Goal: Task Accomplishment & Management: Use online tool/utility

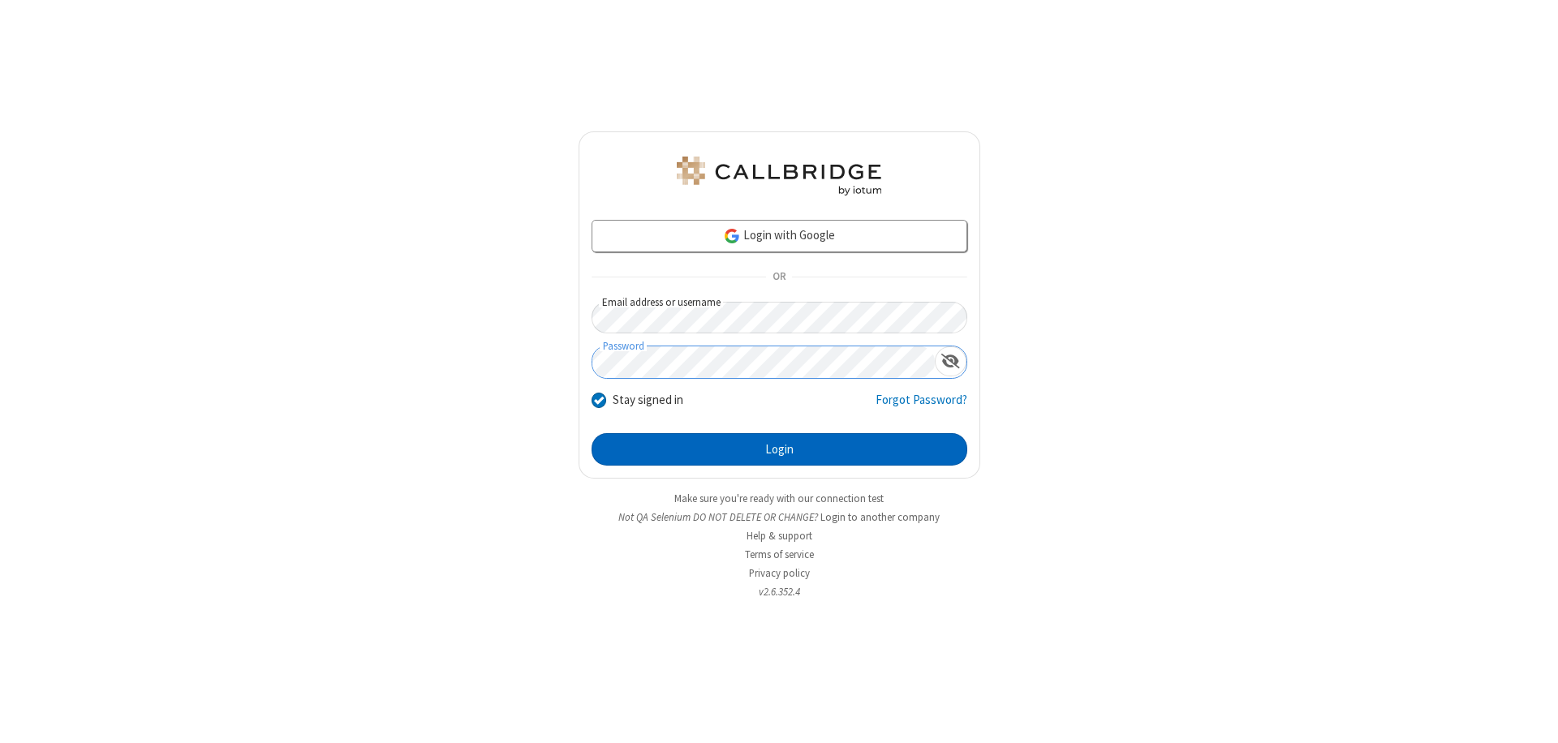
click at [779, 449] on button "Login" at bounding box center [779, 449] width 376 height 32
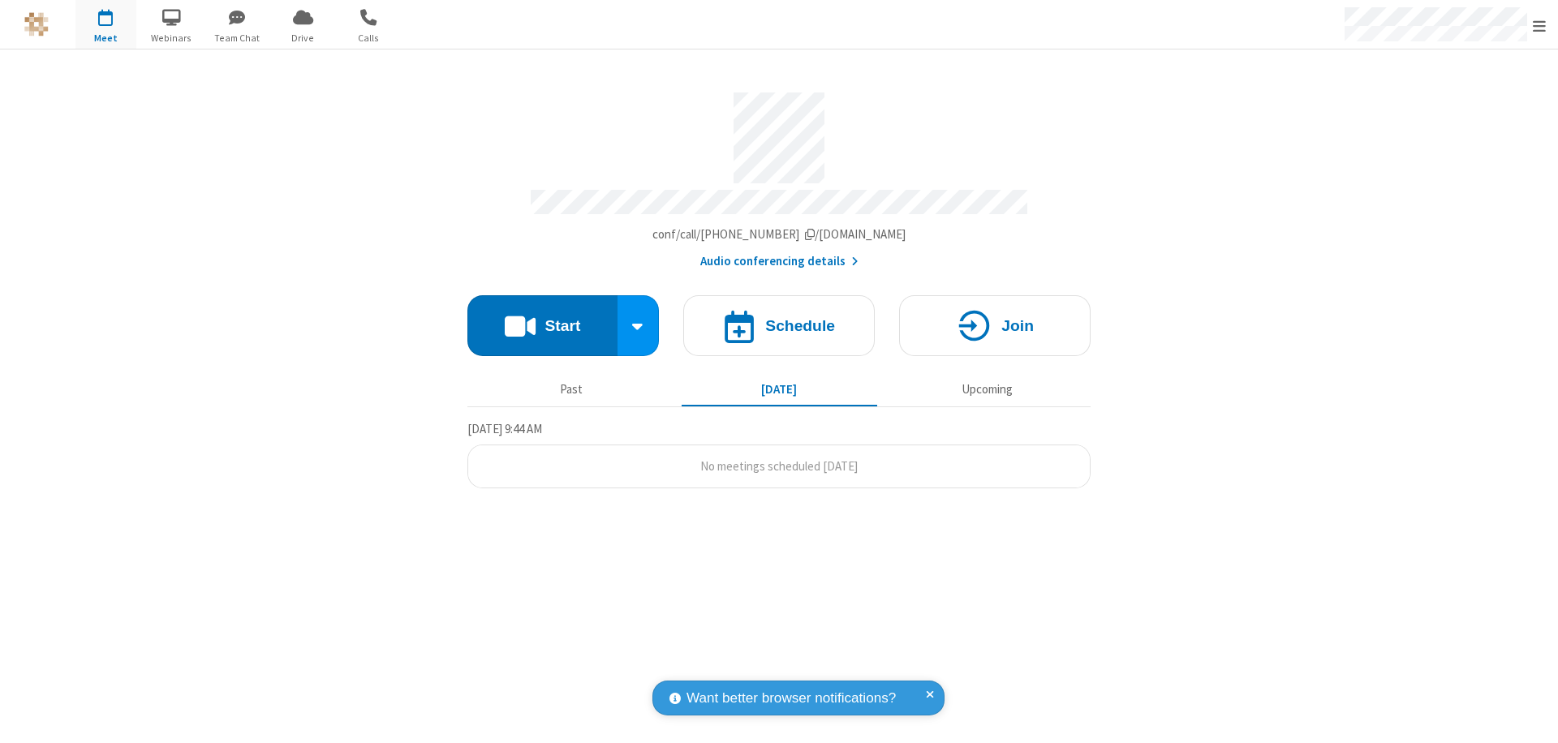
click at [1539, 25] on span "Open menu" at bounding box center [1538, 26] width 13 height 16
click at [303, 37] on span "Drive" at bounding box center [303, 38] width 61 height 15
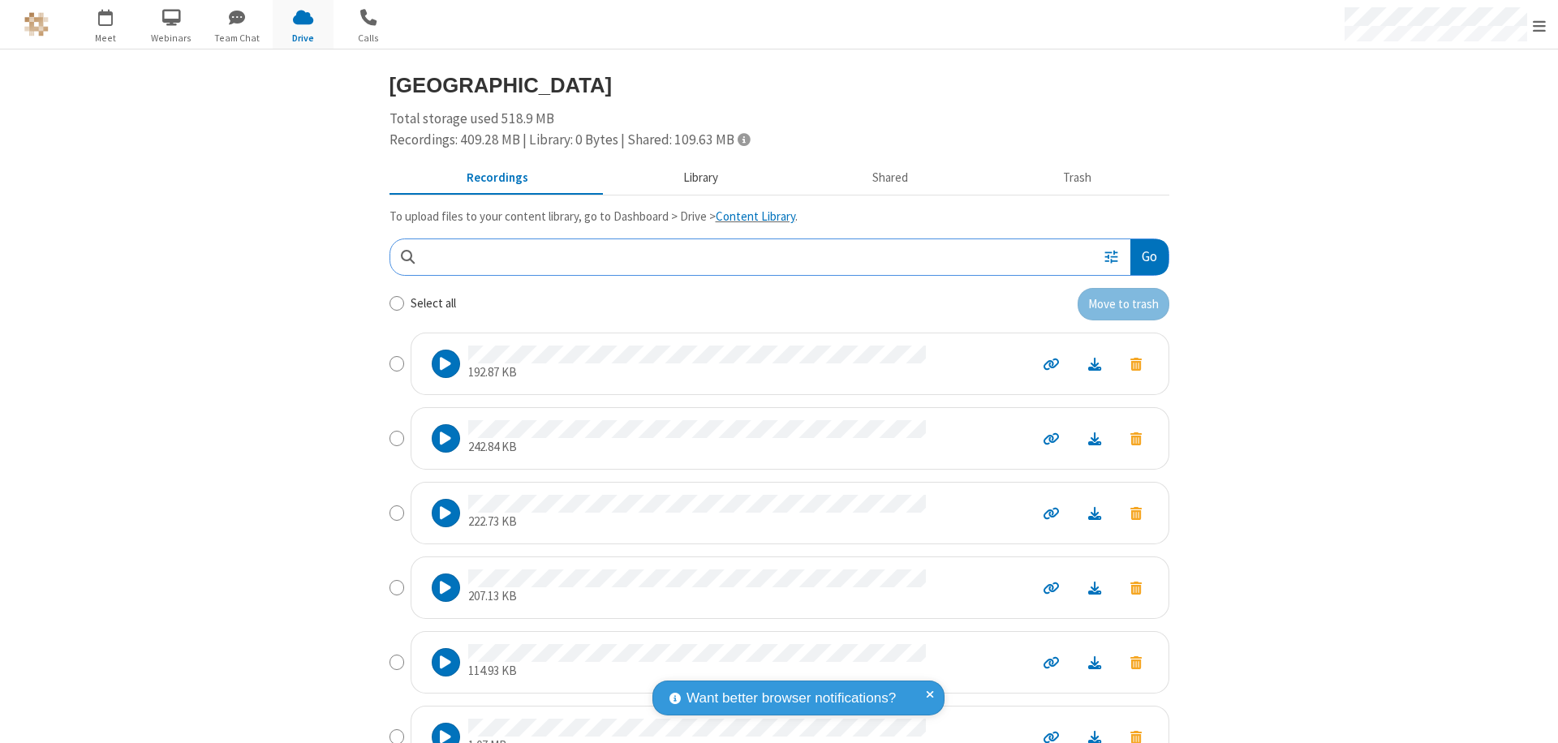
click at [692, 178] on button "Library" at bounding box center [700, 178] width 190 height 31
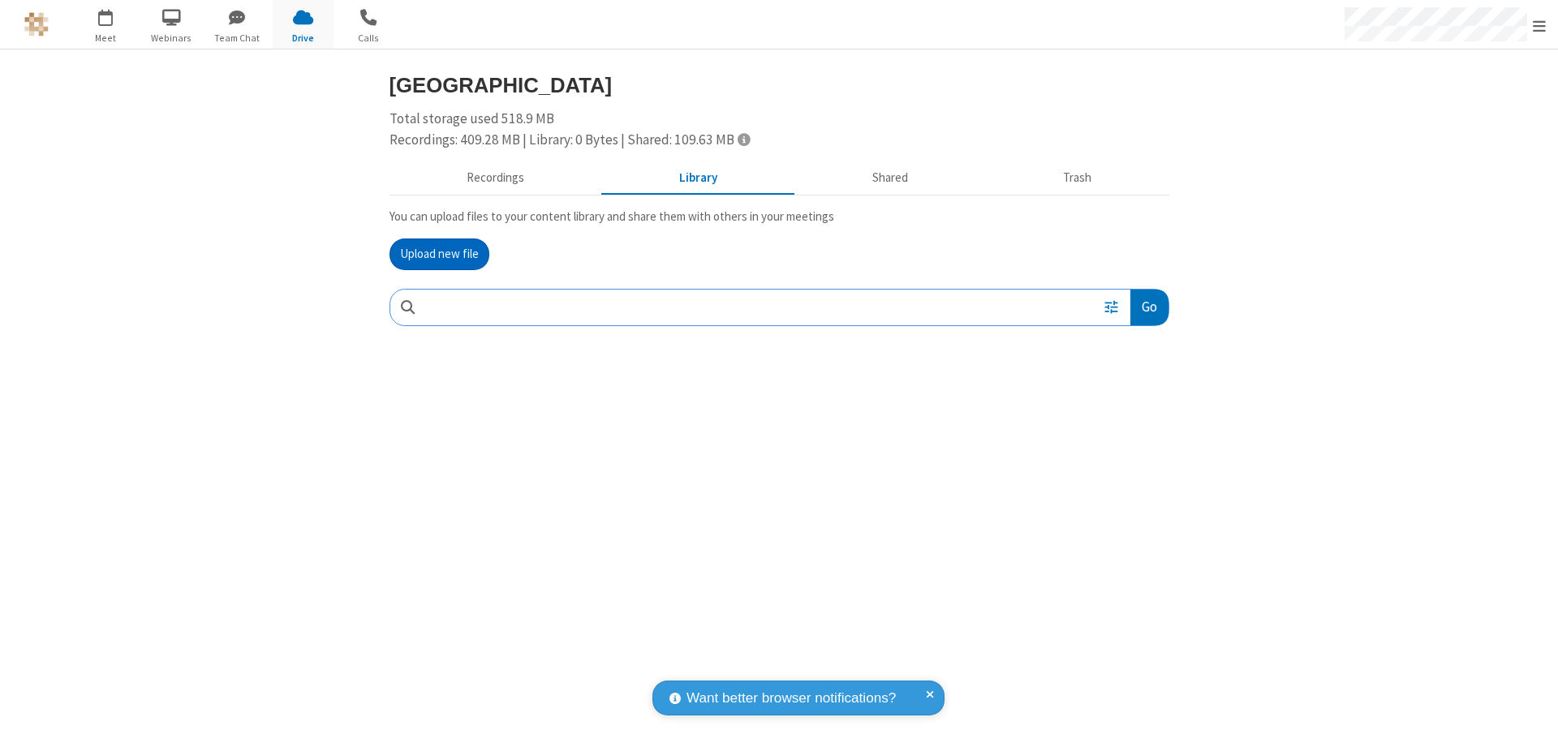
click at [439, 254] on button "Upload new file" at bounding box center [439, 255] width 100 height 32
